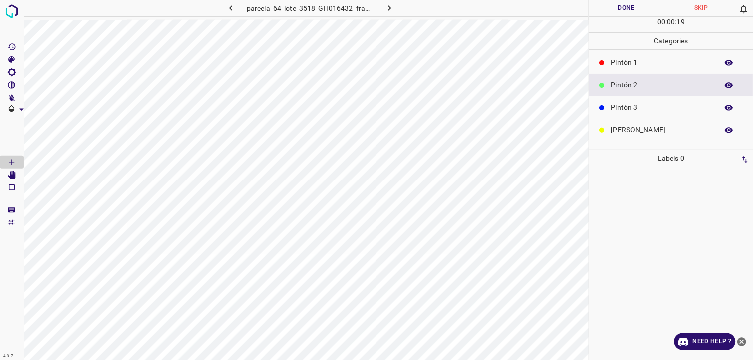
scroll to position [55, 0]
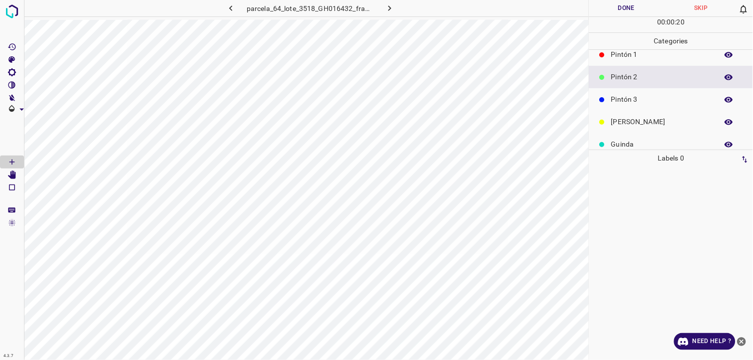
click at [649, 101] on p "Pintón 3" at bounding box center [662, 99] width 102 height 10
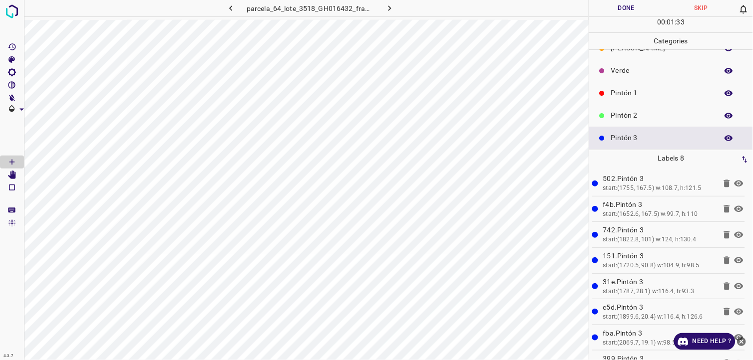
scroll to position [0, 0]
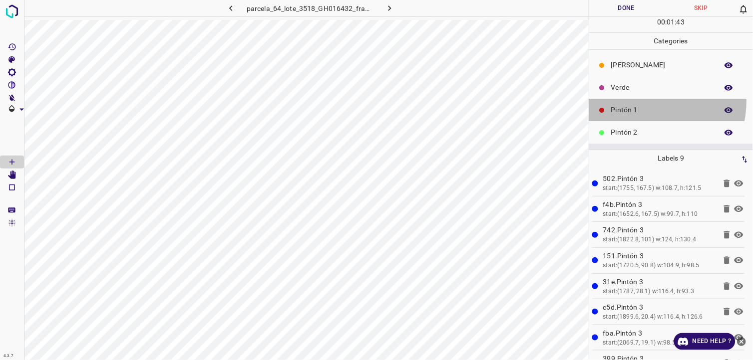
click at [632, 101] on div "Pintón 1" at bounding box center [671, 110] width 164 height 22
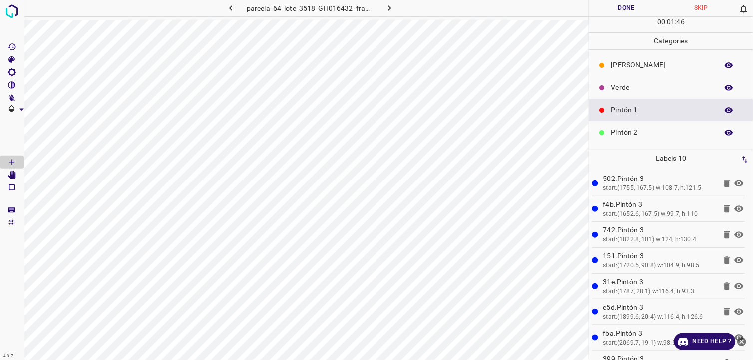
click at [639, 78] on div "Verde" at bounding box center [671, 87] width 164 height 22
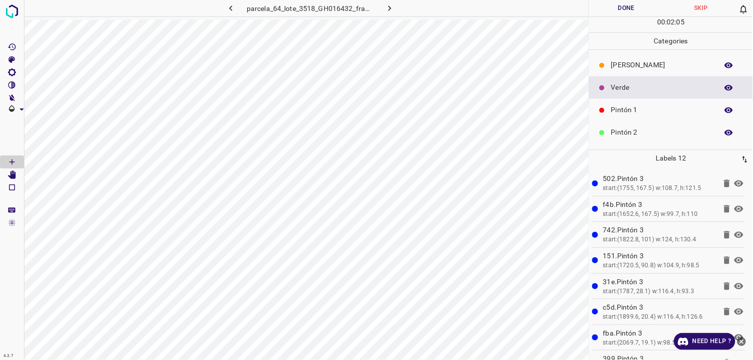
drag, startPoint x: 636, startPoint y: 113, endPoint x: 592, endPoint y: 113, distance: 44.4
click at [634, 113] on p "Pintón 1" at bounding box center [662, 110] width 102 height 10
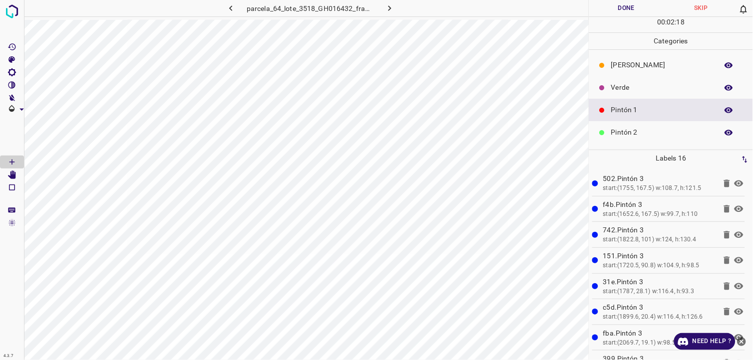
click at [671, 128] on p "Pintón 2" at bounding box center [662, 132] width 102 height 10
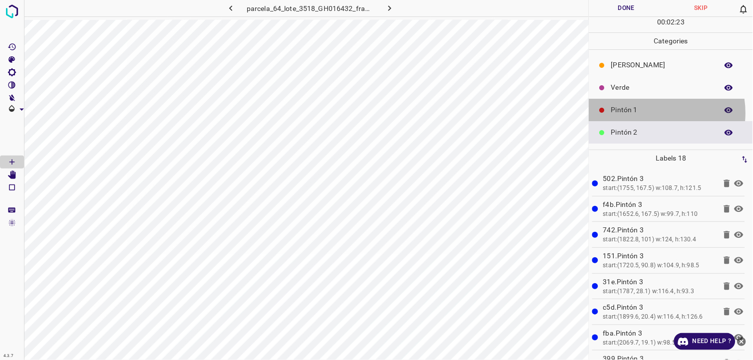
drag, startPoint x: 652, startPoint y: 113, endPoint x: 647, endPoint y: 113, distance: 5.0
click at [647, 113] on p "Pintón 1" at bounding box center [662, 110] width 102 height 10
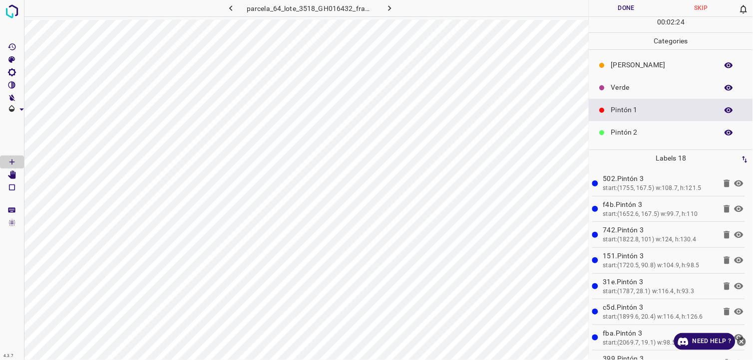
click at [636, 91] on p "Verde" at bounding box center [662, 87] width 102 height 10
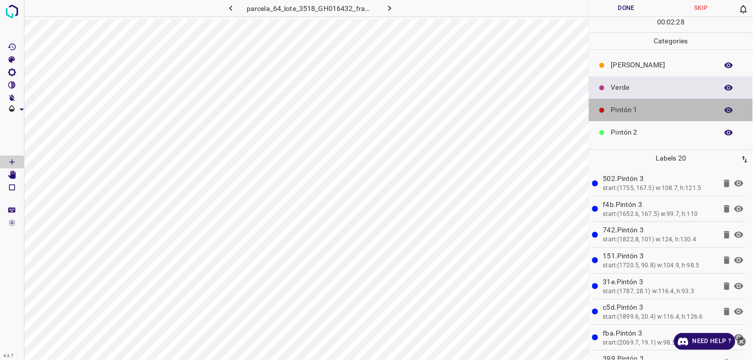
drag, startPoint x: 678, startPoint y: 103, endPoint x: 628, endPoint y: 106, distance: 50.0
click at [670, 106] on div "Pintón 1" at bounding box center [671, 110] width 164 height 22
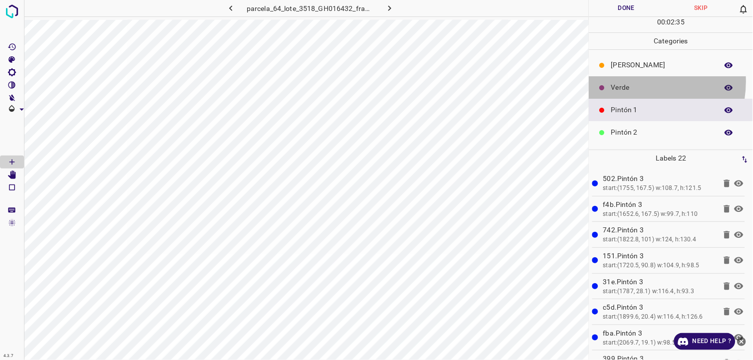
click at [632, 82] on div "Verde" at bounding box center [671, 87] width 164 height 22
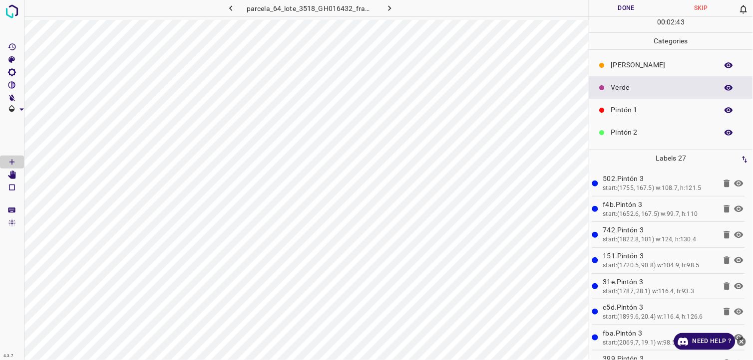
click at [645, 63] on p "[PERSON_NAME]" at bounding box center [662, 65] width 102 height 10
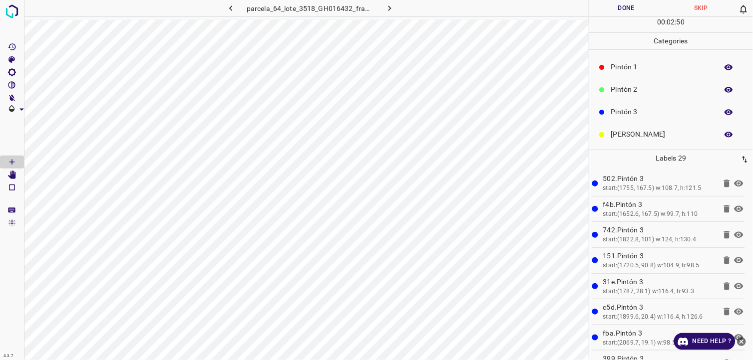
scroll to position [87, 0]
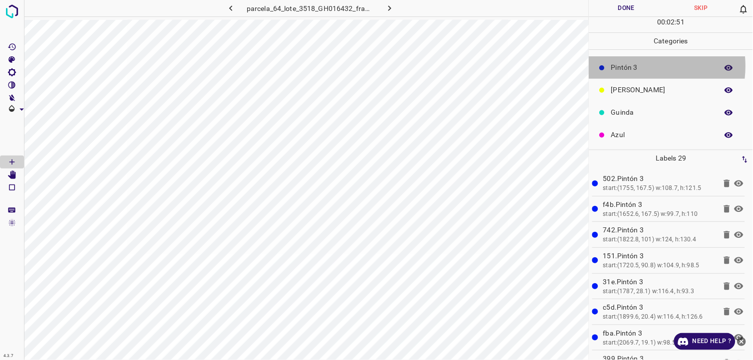
click at [631, 66] on p "Pintón 3" at bounding box center [662, 67] width 102 height 10
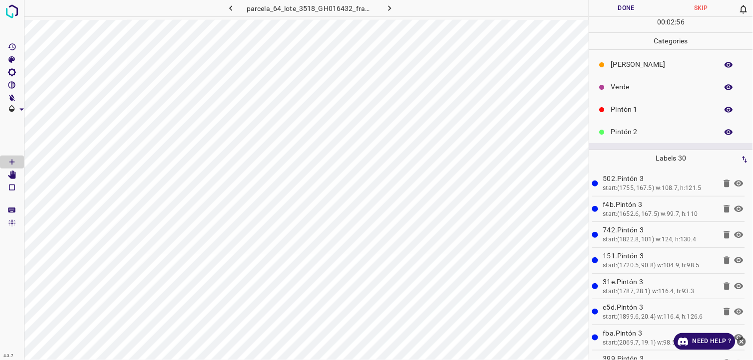
scroll to position [0, 0]
click at [630, 112] on p "Pintón 1" at bounding box center [662, 110] width 102 height 10
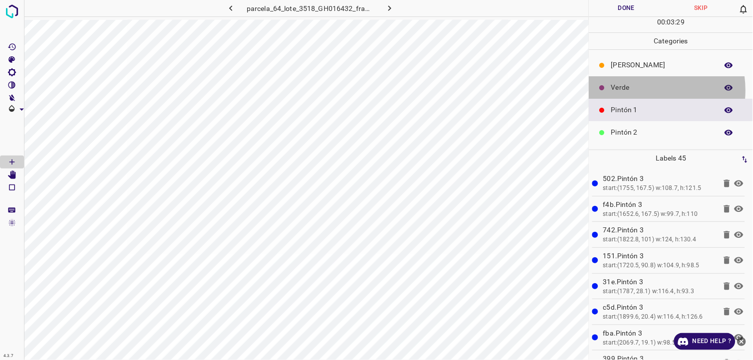
click at [639, 91] on p "Verde" at bounding box center [662, 87] width 102 height 10
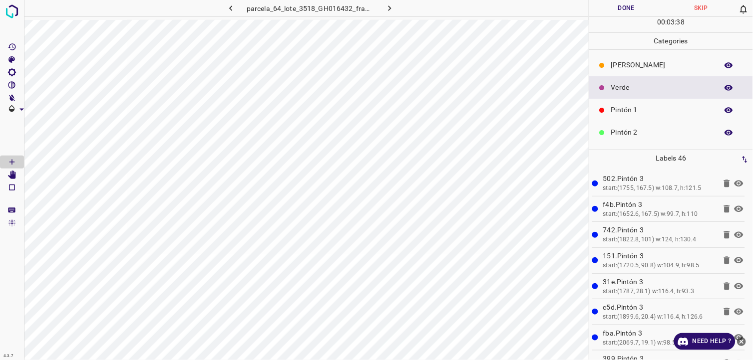
click at [637, 123] on div "Pintón 2" at bounding box center [671, 132] width 164 height 22
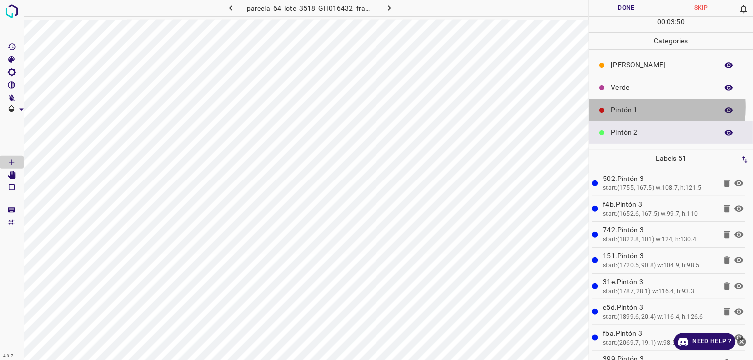
click at [624, 107] on p "Pintón 1" at bounding box center [662, 110] width 102 height 10
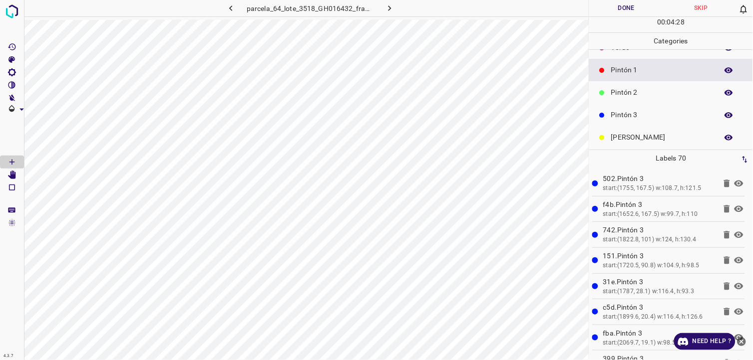
scroll to position [87, 0]
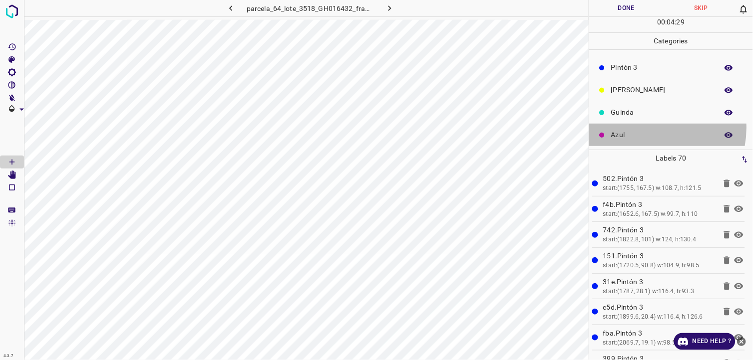
click at [646, 128] on div "Azul" at bounding box center [671, 135] width 164 height 22
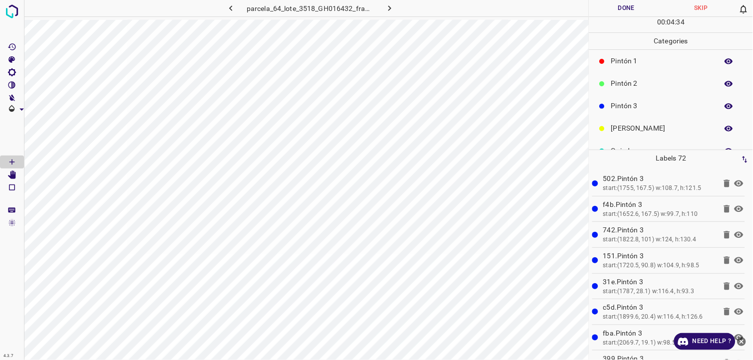
scroll to position [32, 0]
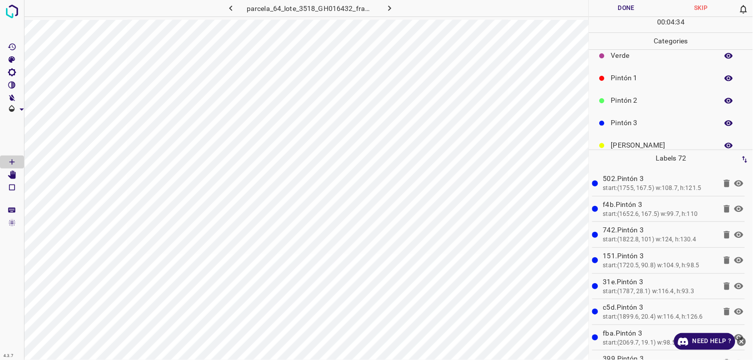
click at [648, 95] on p "Pintón 2" at bounding box center [662, 100] width 102 height 10
click at [637, 83] on div "Pintón 1" at bounding box center [671, 78] width 164 height 22
click at [654, 107] on div "Pintón 2" at bounding box center [671, 100] width 164 height 22
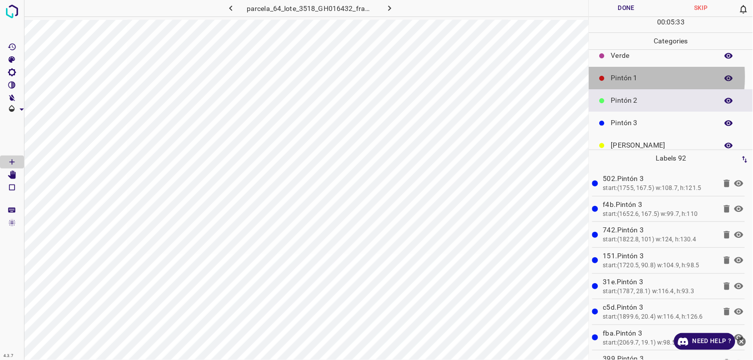
click at [612, 76] on p "Pintón 1" at bounding box center [662, 78] width 102 height 10
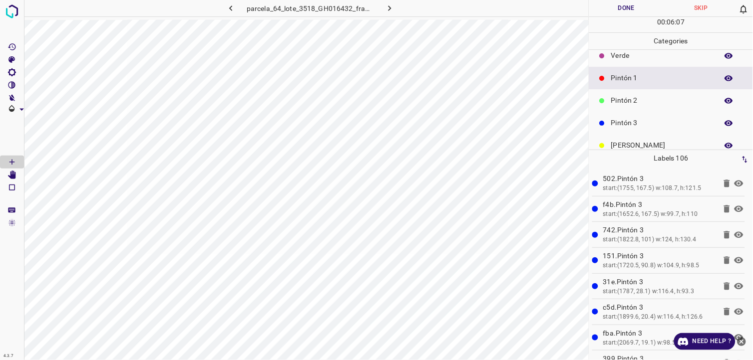
drag, startPoint x: 657, startPoint y: 100, endPoint x: 589, endPoint y: 123, distance: 71.8
click at [656, 100] on p "Pintón 2" at bounding box center [662, 100] width 102 height 10
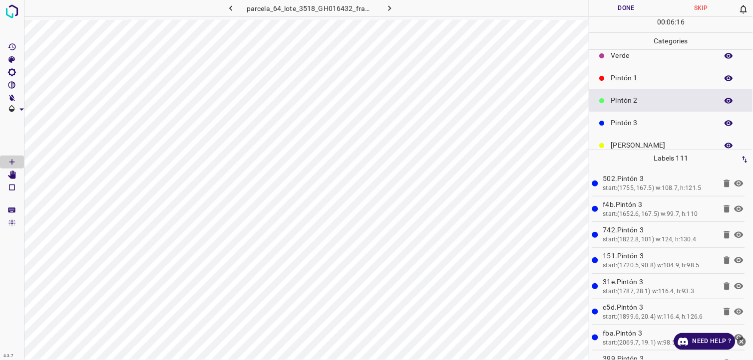
click at [619, 116] on div "Pintón 3" at bounding box center [671, 123] width 164 height 22
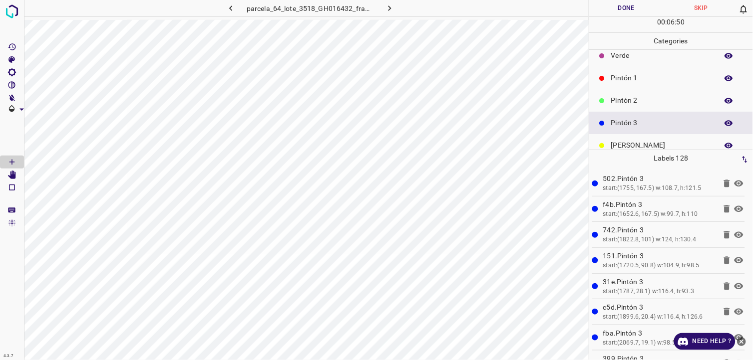
click at [620, 103] on p "Pintón 2" at bounding box center [662, 100] width 102 height 10
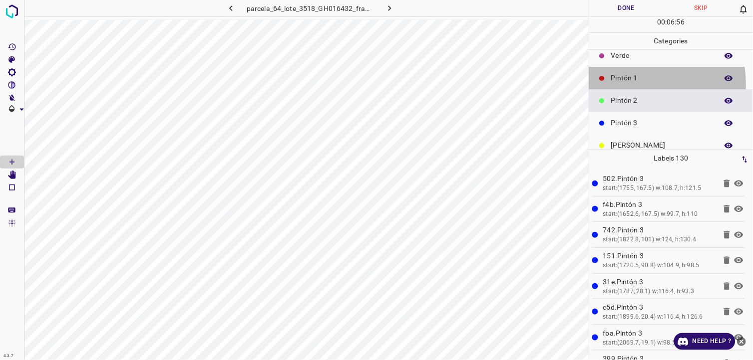
click at [631, 84] on div "Pintón 1" at bounding box center [671, 78] width 164 height 22
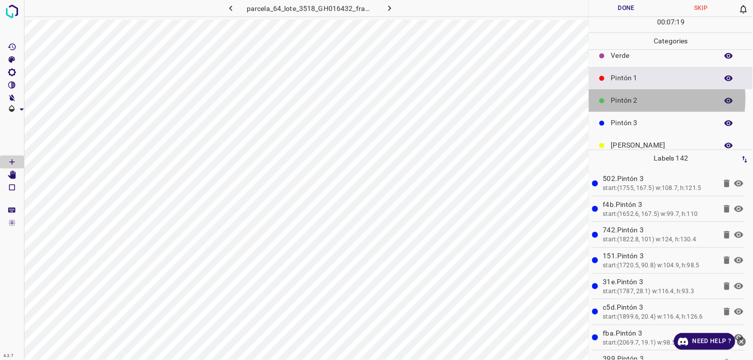
click at [628, 98] on p "Pintón 2" at bounding box center [662, 100] width 102 height 10
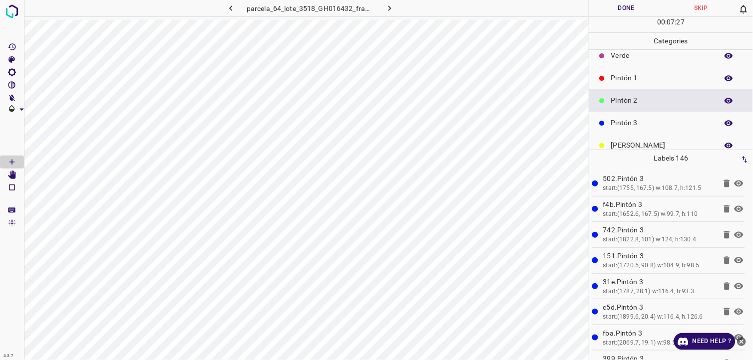
scroll to position [87, 0]
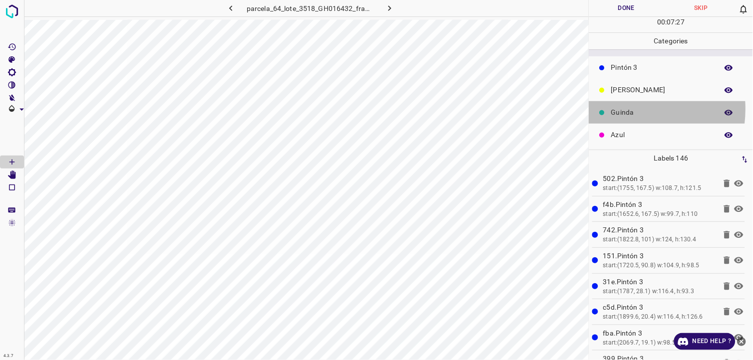
drag, startPoint x: 620, startPoint y: 109, endPoint x: 615, endPoint y: 108, distance: 5.0
click at [615, 108] on p "Guinda" at bounding box center [662, 112] width 102 height 10
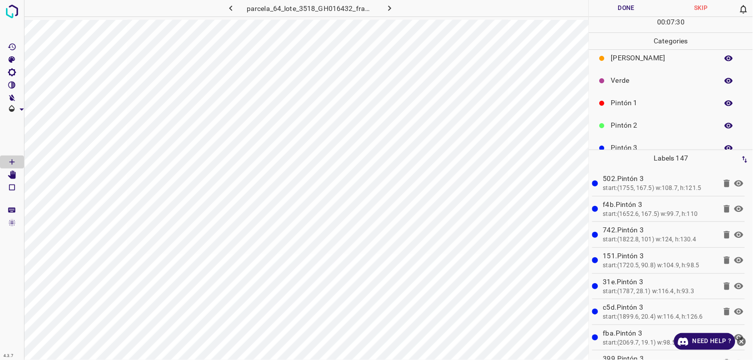
scroll to position [0, 0]
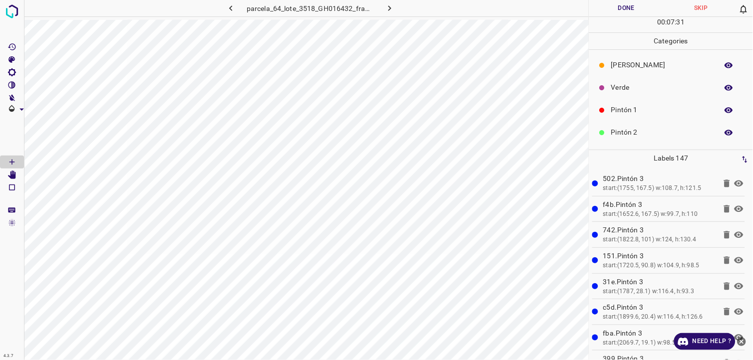
click at [627, 130] on p "Pintón 2" at bounding box center [662, 132] width 102 height 10
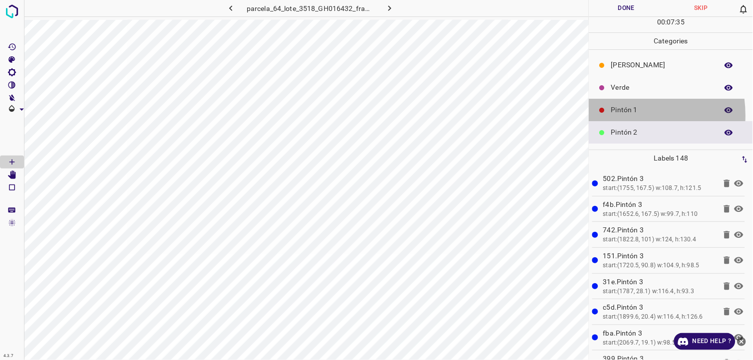
click at [615, 116] on div "Pintón 1" at bounding box center [671, 110] width 164 height 22
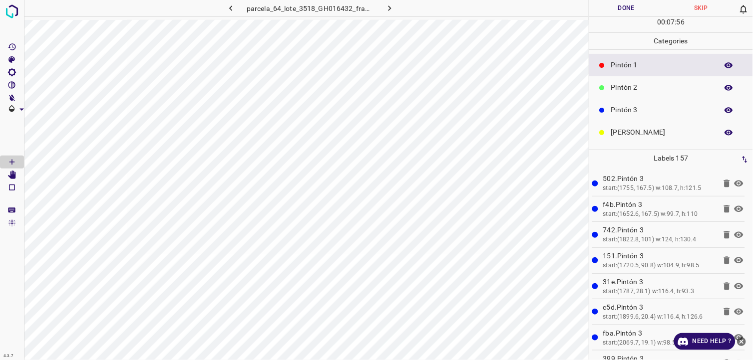
scroll to position [87, 0]
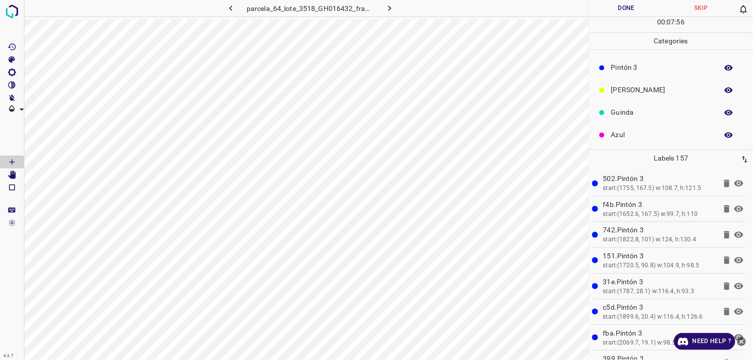
click at [625, 66] on p "Pintón 3" at bounding box center [662, 67] width 102 height 10
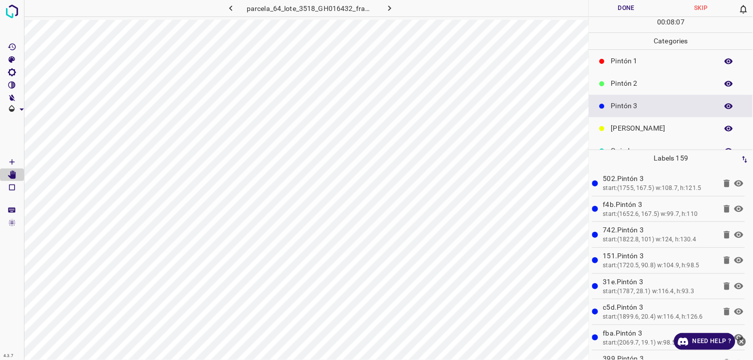
scroll to position [32, 0]
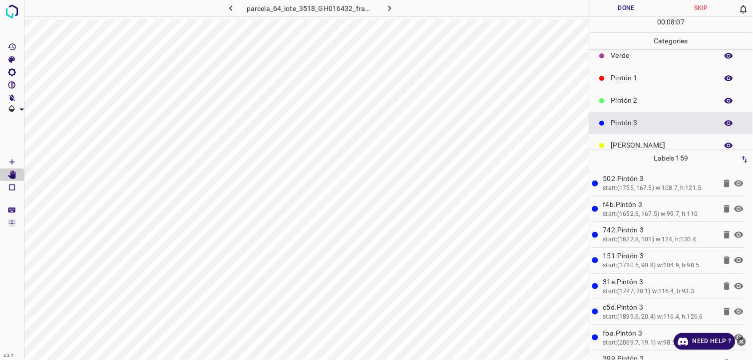
click at [630, 107] on div "Pintón 2" at bounding box center [671, 100] width 164 height 22
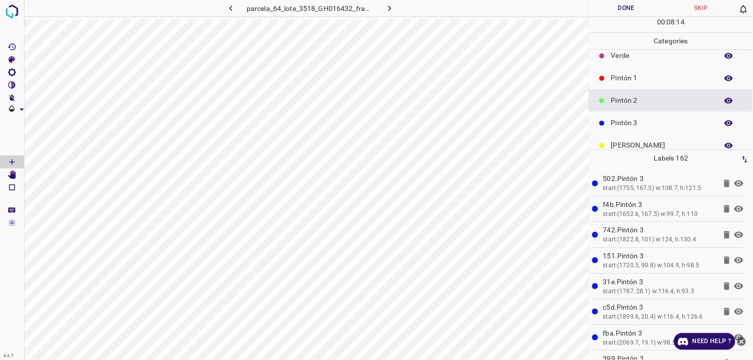
click at [639, 120] on p "Pintón 3" at bounding box center [662, 123] width 102 height 10
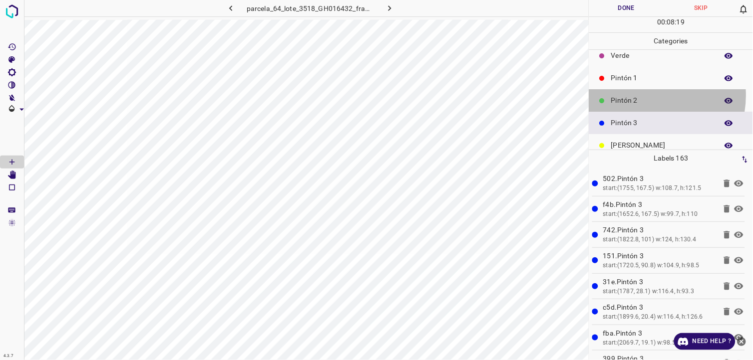
click at [648, 95] on p "Pintón 2" at bounding box center [662, 100] width 102 height 10
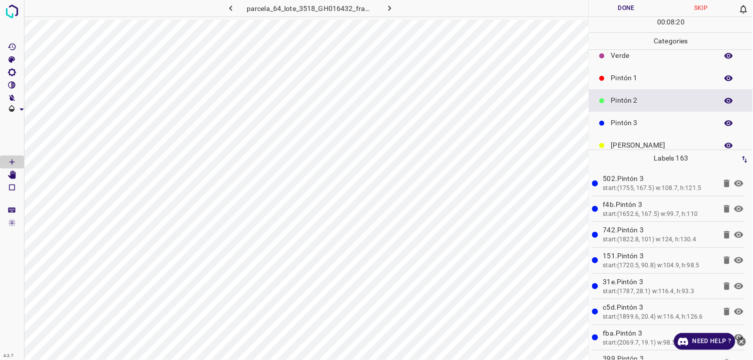
click at [651, 77] on p "Pintón 1" at bounding box center [662, 78] width 102 height 10
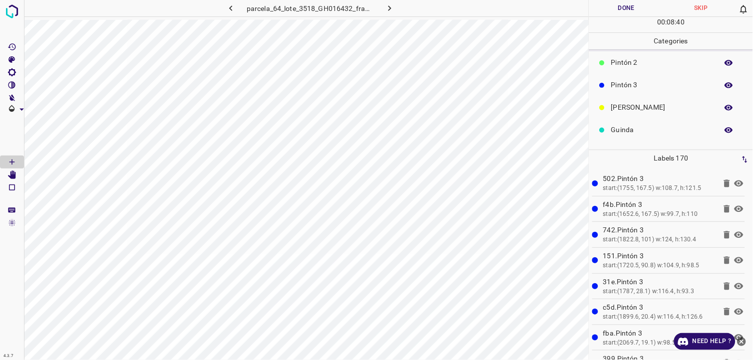
scroll to position [87, 0]
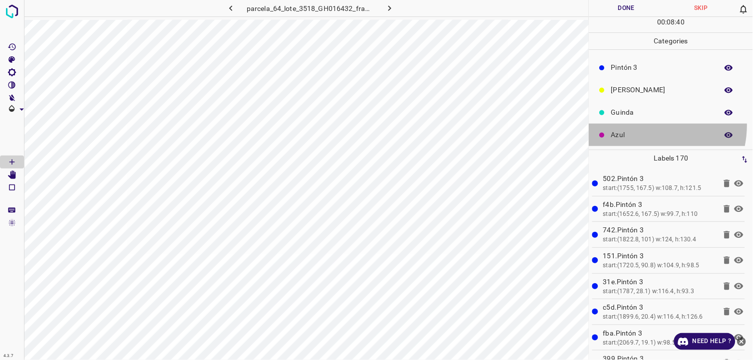
click at [639, 125] on div "Azul" at bounding box center [671, 135] width 164 height 22
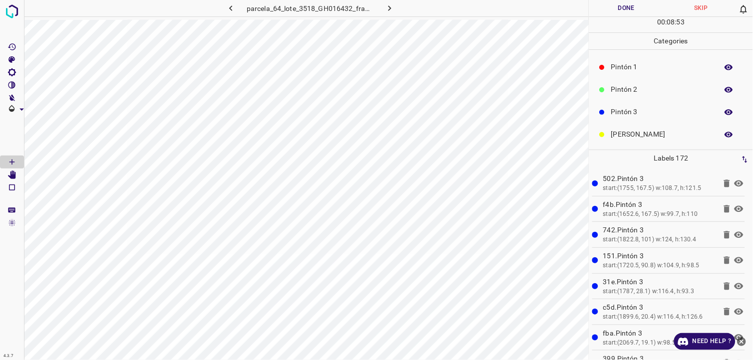
scroll to position [0, 0]
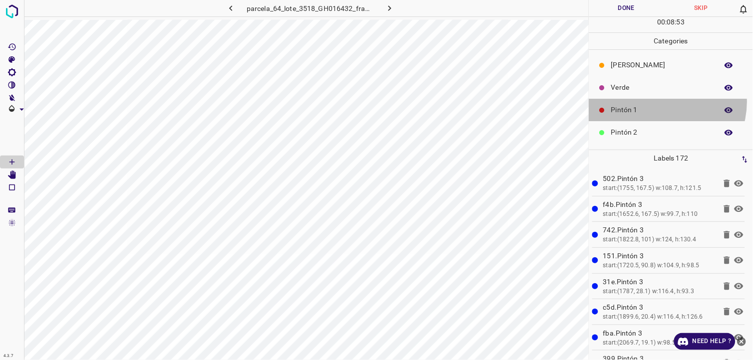
click at [661, 103] on div "Pintón 1" at bounding box center [671, 110] width 164 height 22
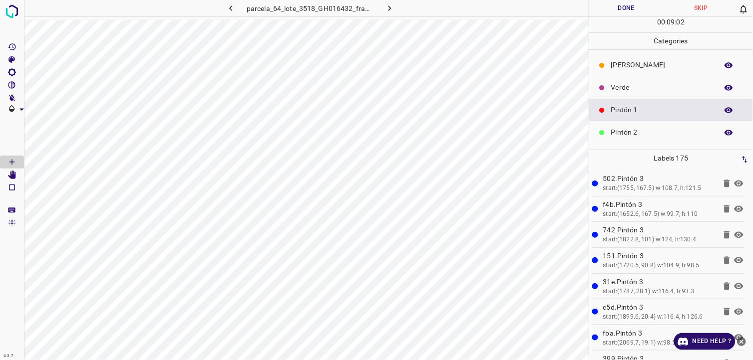
click at [630, 8] on button "Done" at bounding box center [626, 8] width 75 height 16
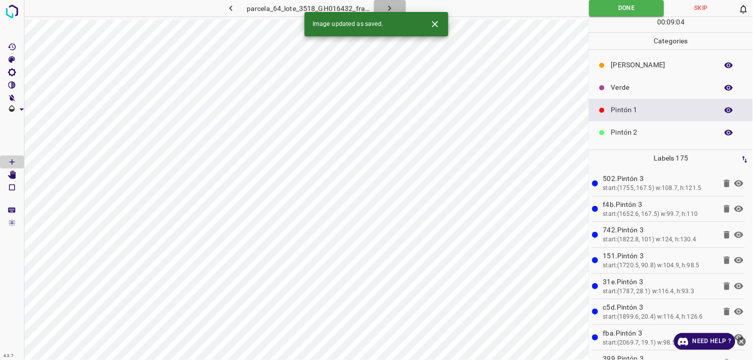
click at [396, 6] on button "button" at bounding box center [390, 8] width 32 height 16
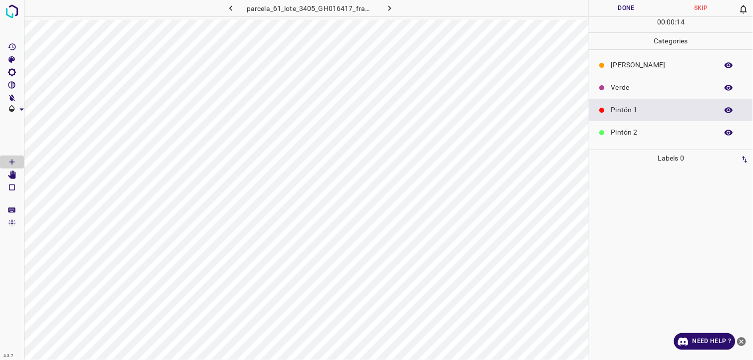
click at [617, 58] on div "[PERSON_NAME]" at bounding box center [671, 65] width 164 height 22
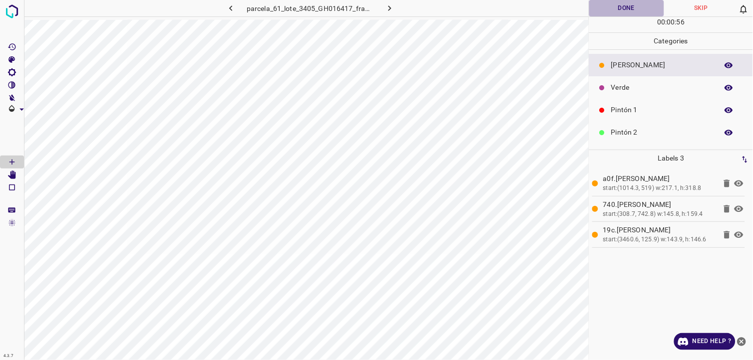
click at [616, 10] on button "Done" at bounding box center [626, 8] width 75 height 16
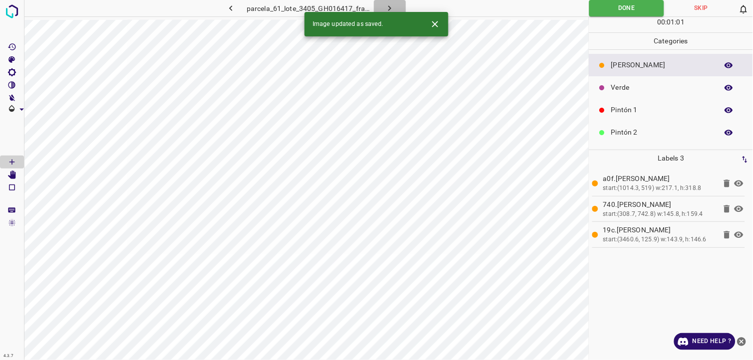
click at [386, 8] on icon "button" at bounding box center [389, 8] width 10 height 10
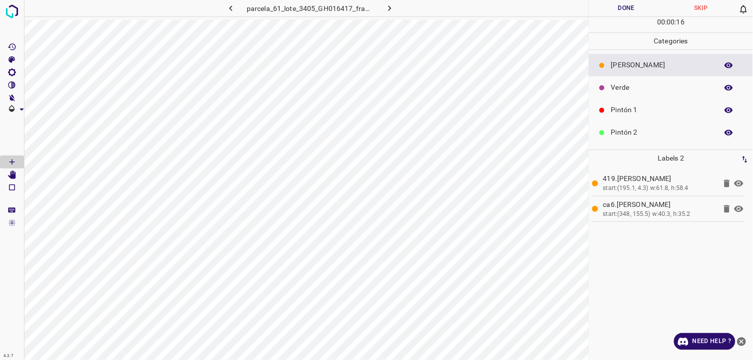
click at [602, 77] on div "Verde" at bounding box center [671, 87] width 164 height 22
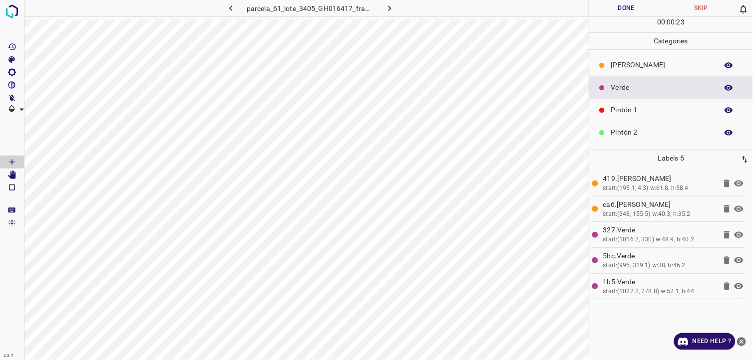
drag, startPoint x: 592, startPoint y: 53, endPoint x: 624, endPoint y: 55, distance: 31.5
click at [595, 53] on ul "[PERSON_NAME] Verde Pintón 1 Pintón 2 Pintón 3 [PERSON_NAME] Azul" at bounding box center [671, 144] width 164 height 188
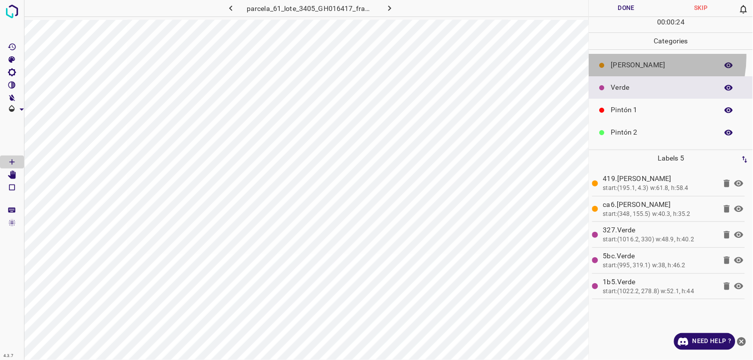
click at [631, 57] on div "[PERSON_NAME]" at bounding box center [671, 65] width 164 height 22
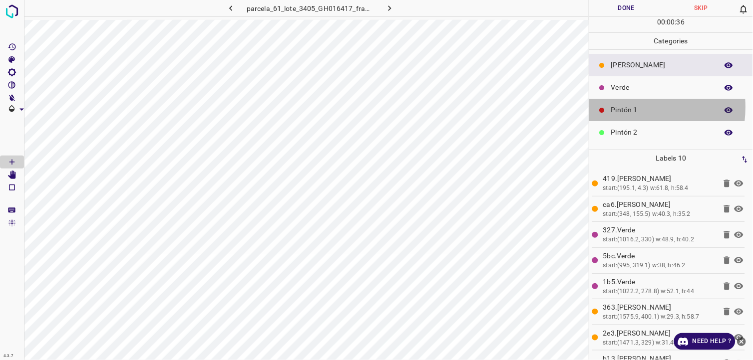
click at [616, 107] on p "Pintón 1" at bounding box center [662, 110] width 102 height 10
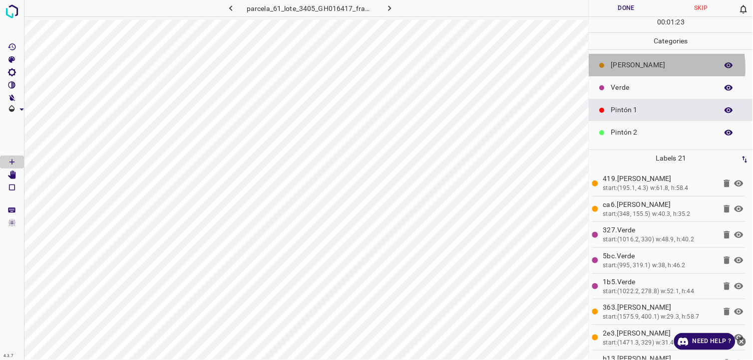
click at [641, 68] on p "[PERSON_NAME]" at bounding box center [662, 65] width 102 height 10
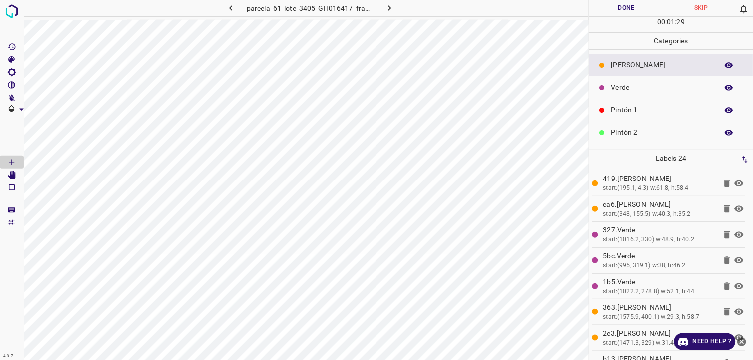
drag, startPoint x: 634, startPoint y: 101, endPoint x: 589, endPoint y: 143, distance: 61.1
click at [634, 101] on div "Pintón 1" at bounding box center [671, 110] width 164 height 22
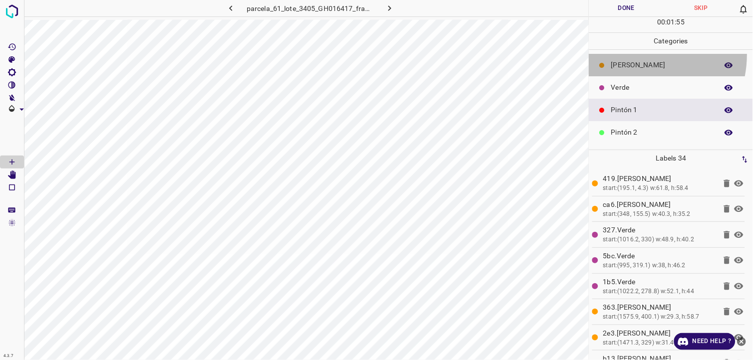
drag, startPoint x: 634, startPoint y: 55, endPoint x: 591, endPoint y: 62, distance: 43.0
click at [632, 55] on div "[PERSON_NAME]" at bounding box center [671, 65] width 164 height 22
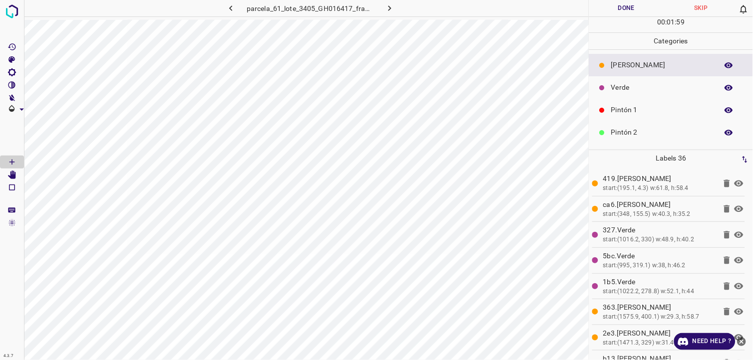
click at [625, 108] on p "Pintón 1" at bounding box center [662, 110] width 102 height 10
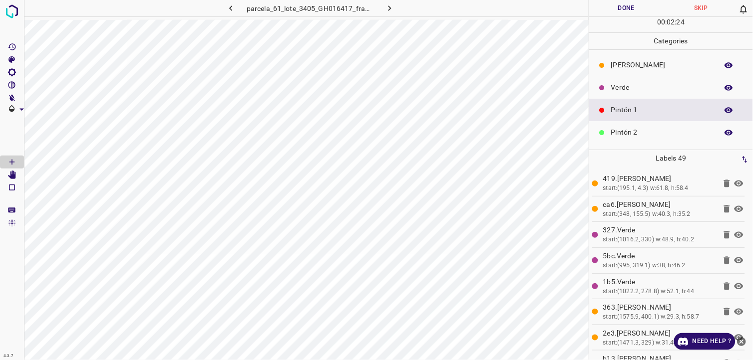
click at [651, 91] on p "Verde" at bounding box center [662, 87] width 102 height 10
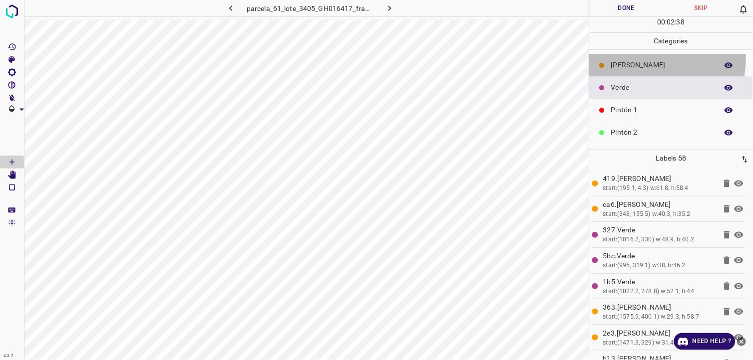
click at [628, 57] on div "[PERSON_NAME]" at bounding box center [671, 65] width 164 height 22
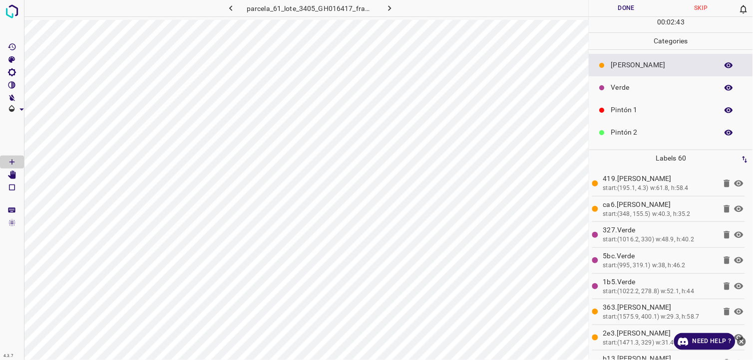
click at [626, 108] on p "Pintón 1" at bounding box center [662, 110] width 102 height 10
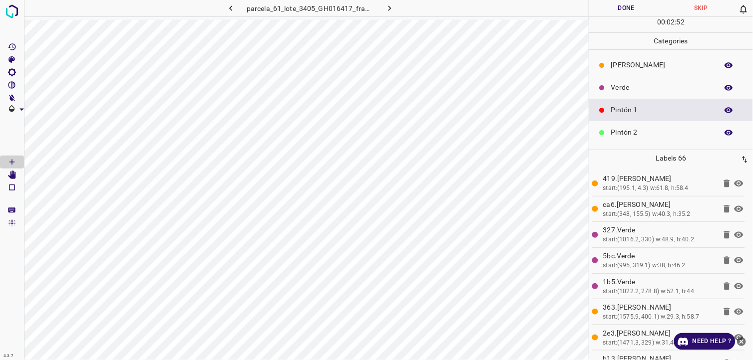
click at [614, 64] on p "[PERSON_NAME]" at bounding box center [662, 65] width 102 height 10
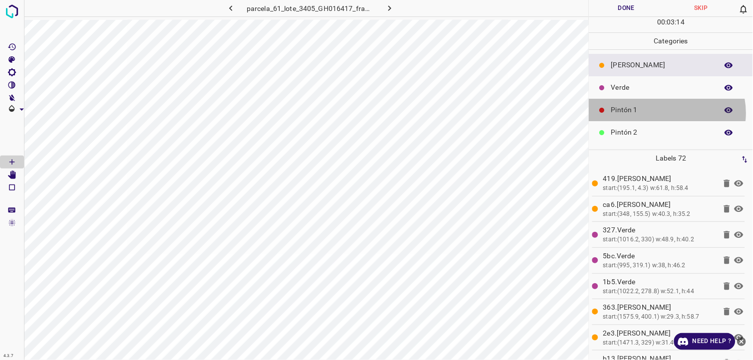
click at [662, 113] on p "Pintón 1" at bounding box center [662, 110] width 102 height 10
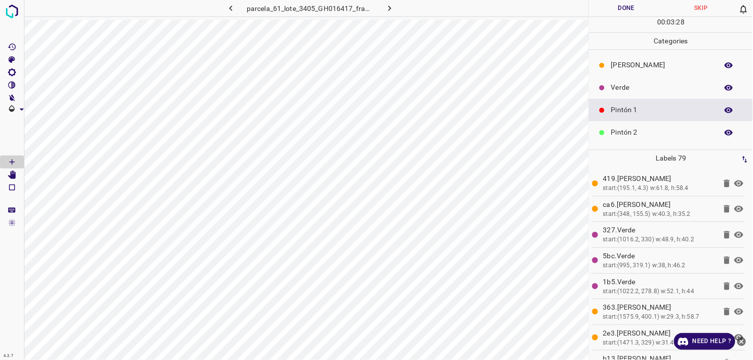
click at [621, 63] on p "[PERSON_NAME]" at bounding box center [662, 65] width 102 height 10
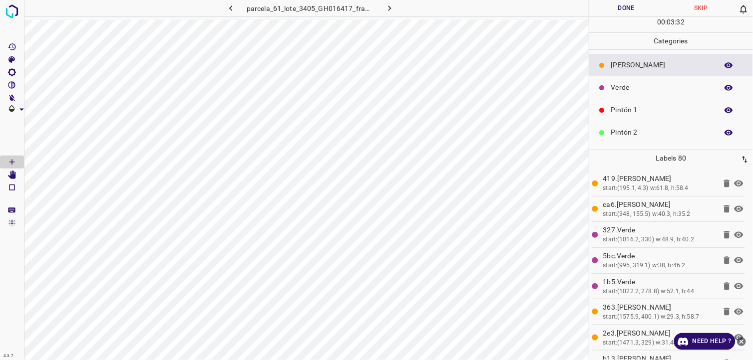
click at [633, 106] on p "Pintón 1" at bounding box center [662, 110] width 102 height 10
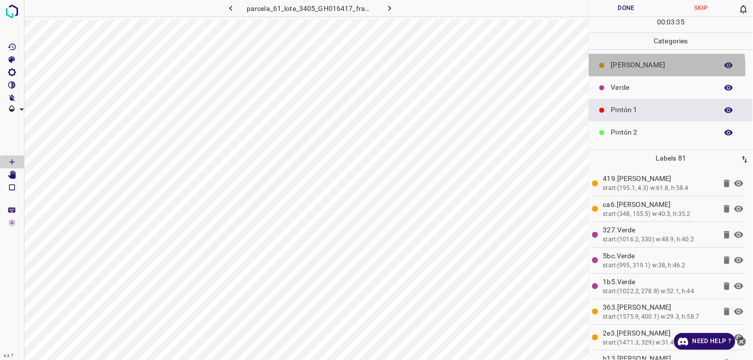
click at [619, 69] on p "[PERSON_NAME]" at bounding box center [662, 65] width 102 height 10
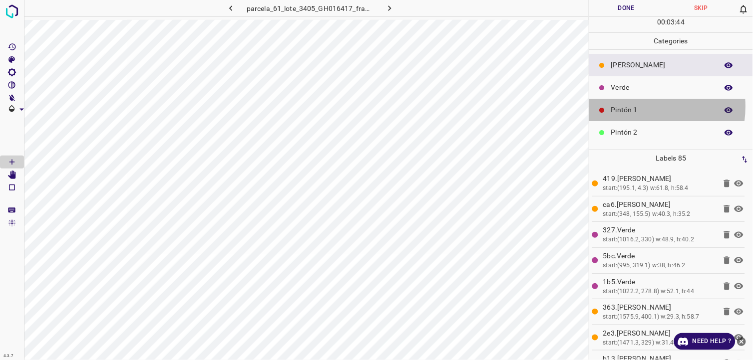
click at [637, 107] on p "Pintón 1" at bounding box center [662, 110] width 102 height 10
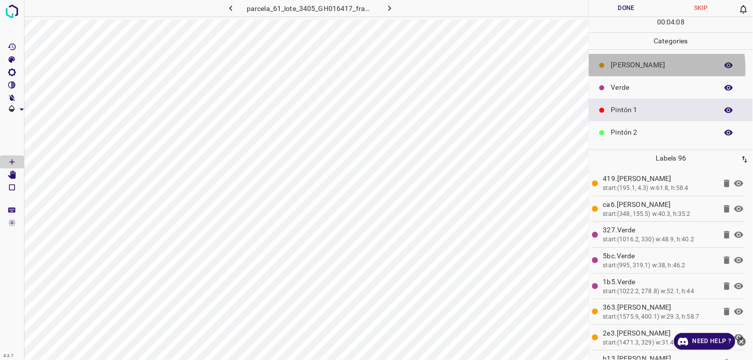
click at [641, 69] on p "[PERSON_NAME]" at bounding box center [662, 65] width 102 height 10
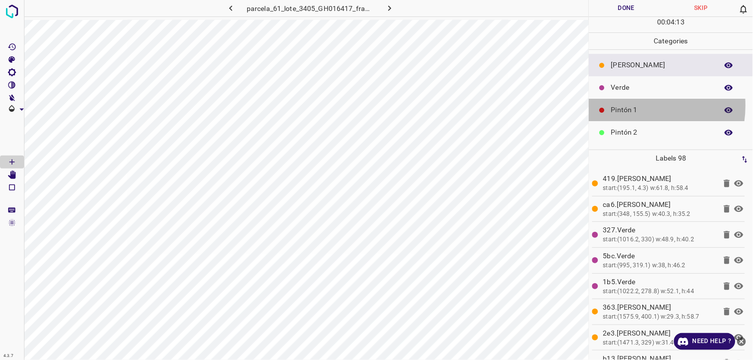
click at [627, 107] on p "Pintón 1" at bounding box center [662, 110] width 102 height 10
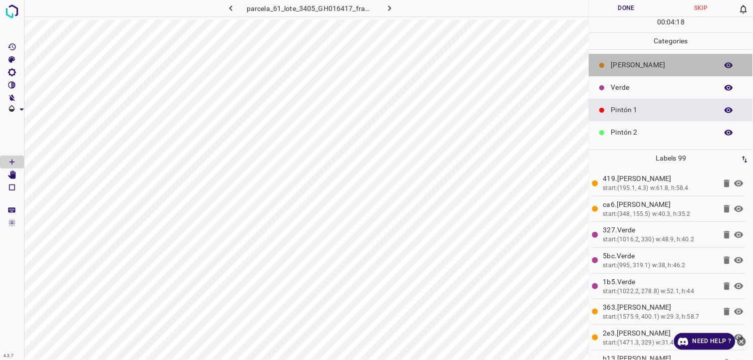
click at [679, 69] on p "[PERSON_NAME]" at bounding box center [662, 65] width 102 height 10
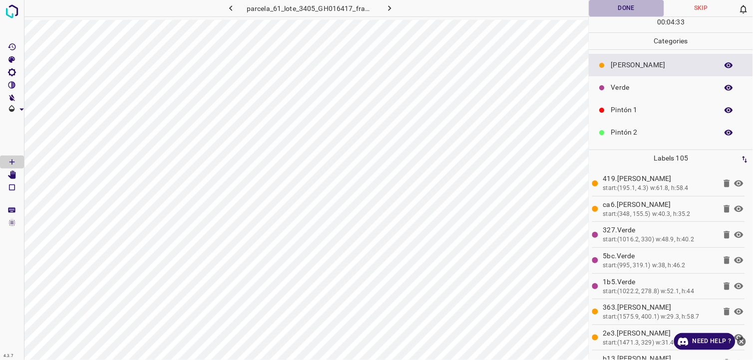
click at [626, 10] on button "Done" at bounding box center [626, 8] width 75 height 16
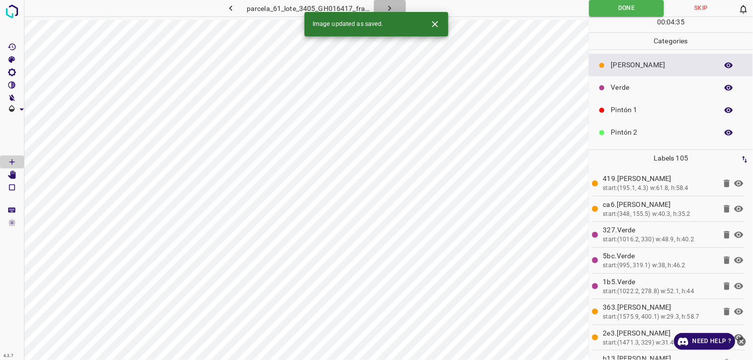
click at [386, 7] on icon "button" at bounding box center [389, 8] width 10 height 10
